Goal: Task Accomplishment & Management: Use online tool/utility

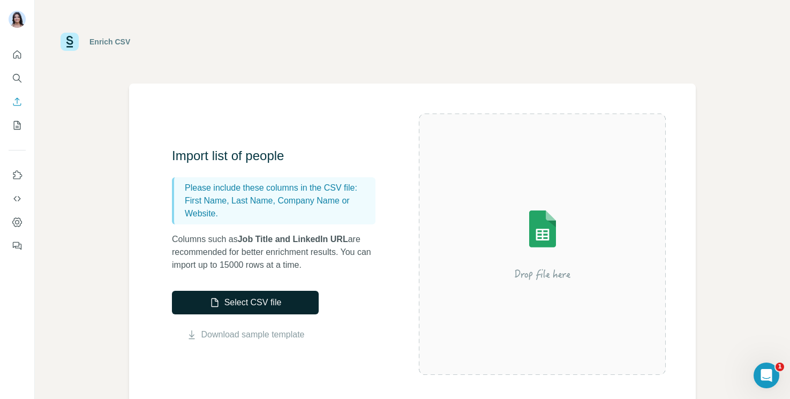
click at [252, 304] on button "Select CSV file" at bounding box center [245, 303] width 147 height 24
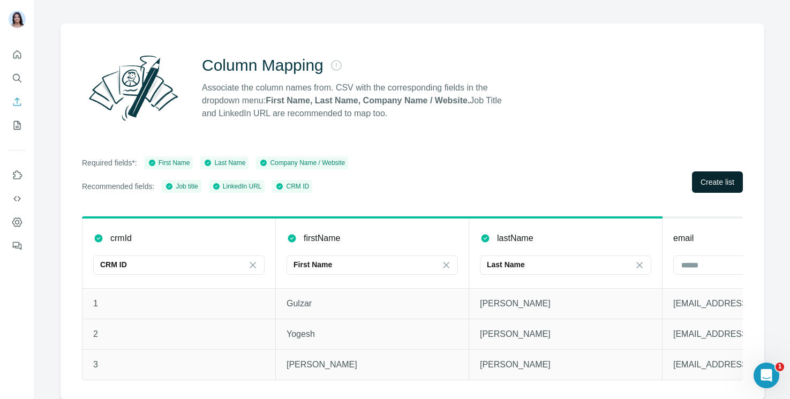
click at [716, 187] on button "Create list" at bounding box center [717, 181] width 51 height 21
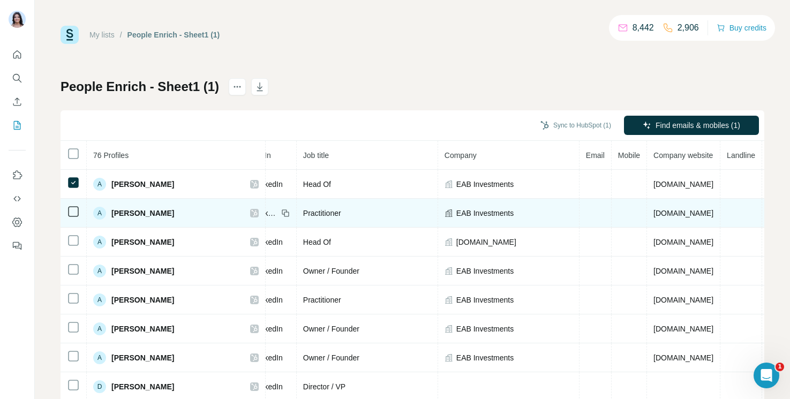
click at [72, 218] on td at bounding box center [73, 213] width 26 height 29
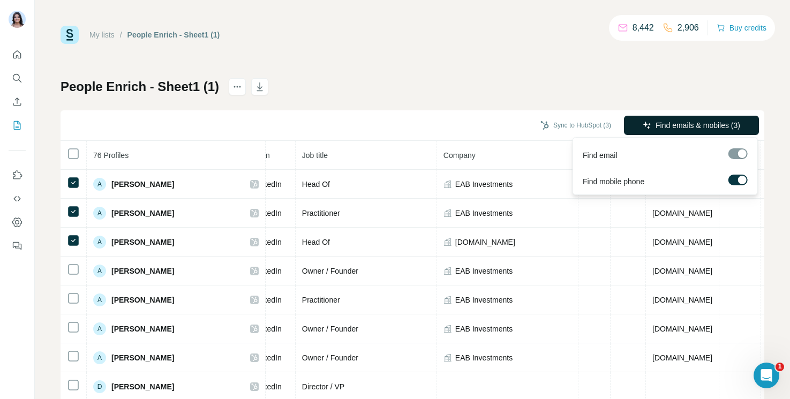
click at [718, 123] on span "Find emails & mobiles (3)" at bounding box center [697, 125] width 85 height 11
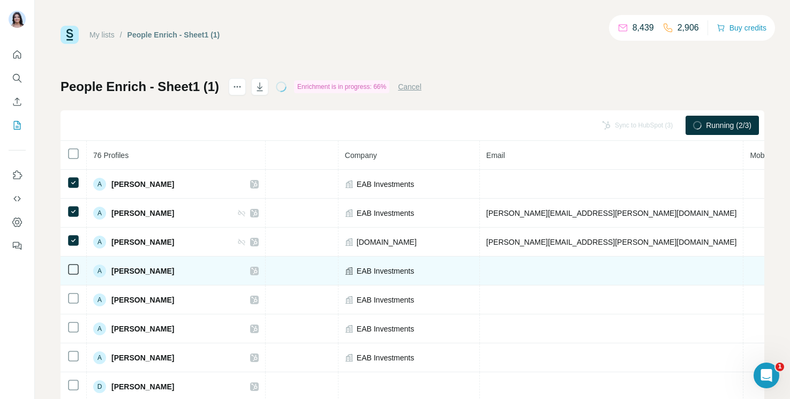
scroll to position [0, 0]
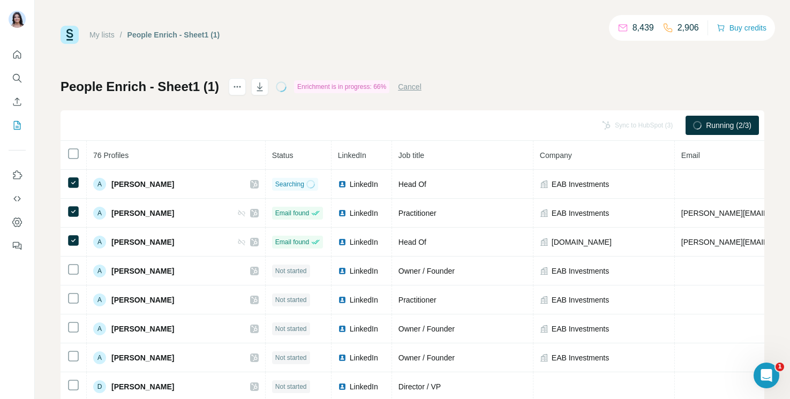
click at [470, 70] on div "My lists / People Enrich - Sheet1 (1) 8,439 2,906 Buy credits People Enrich - S…" at bounding box center [411, 225] width 703 height 398
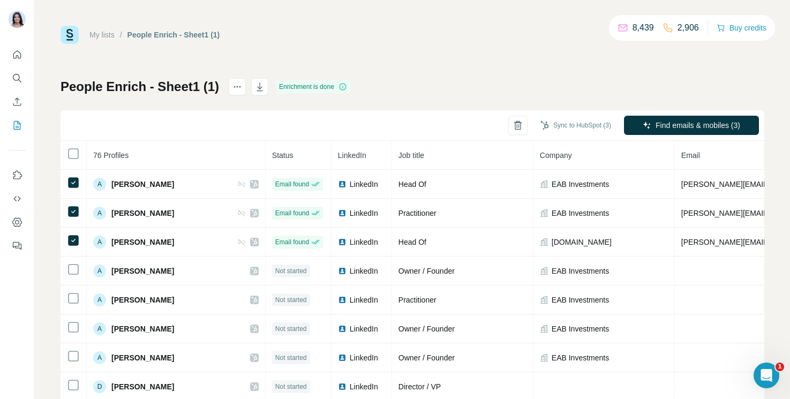
click at [429, 62] on div "My lists / People Enrich - Sheet1 (1) 8,439 2,906 Buy credits People Enrich - S…" at bounding box center [411, 225] width 703 height 398
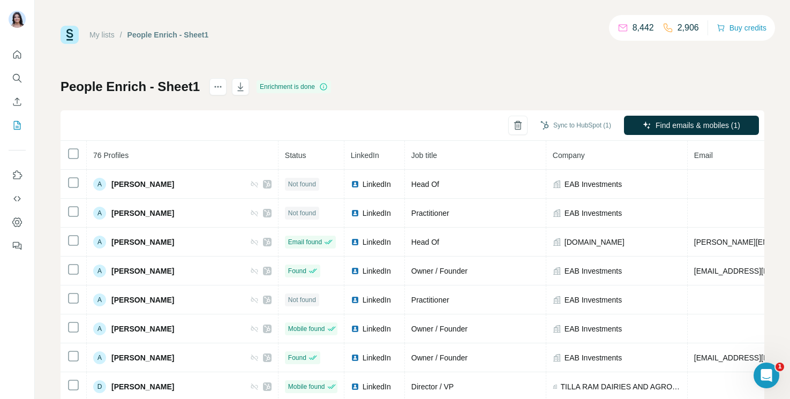
click at [404, 78] on div "My lists / People Enrich - Sheet1 8,442 2,906 Buy credits People Enrich - Sheet…" at bounding box center [411, 225] width 703 height 398
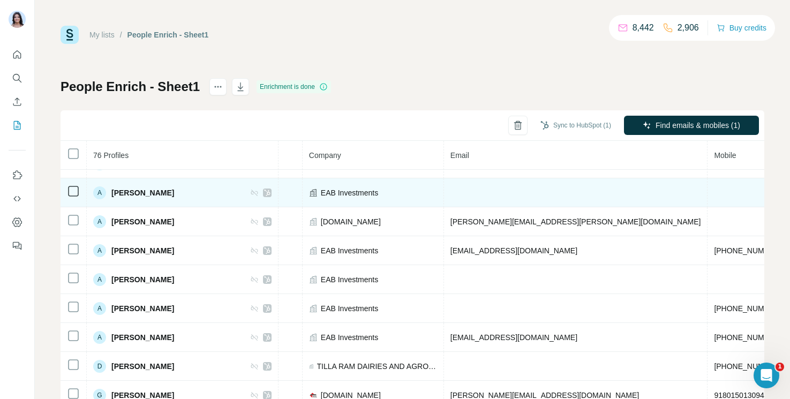
scroll to position [0, 244]
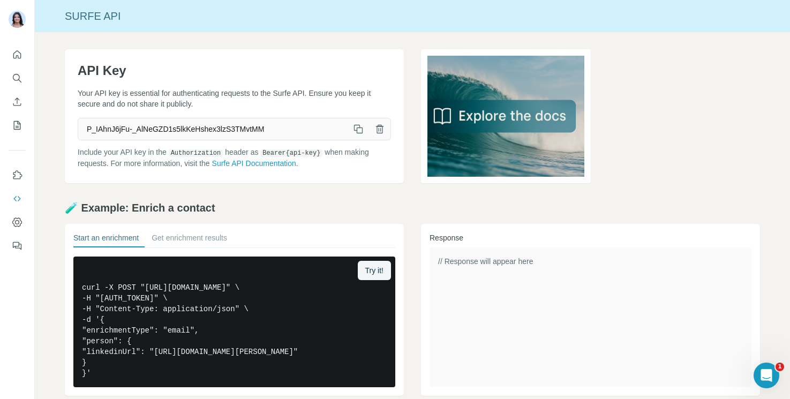
scroll to position [163, 0]
